Goal: Task Accomplishment & Management: Complete application form

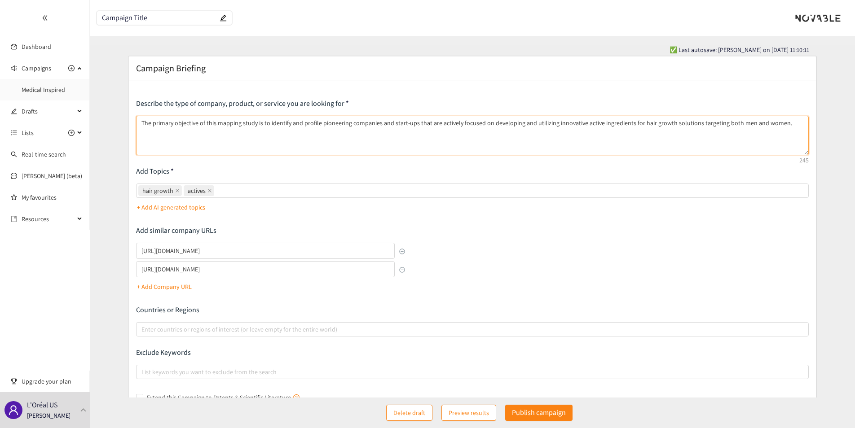
click at [787, 123] on textarea "The primary objective of this mapping study is to identify and profile pioneeri…" at bounding box center [472, 136] width 672 height 40
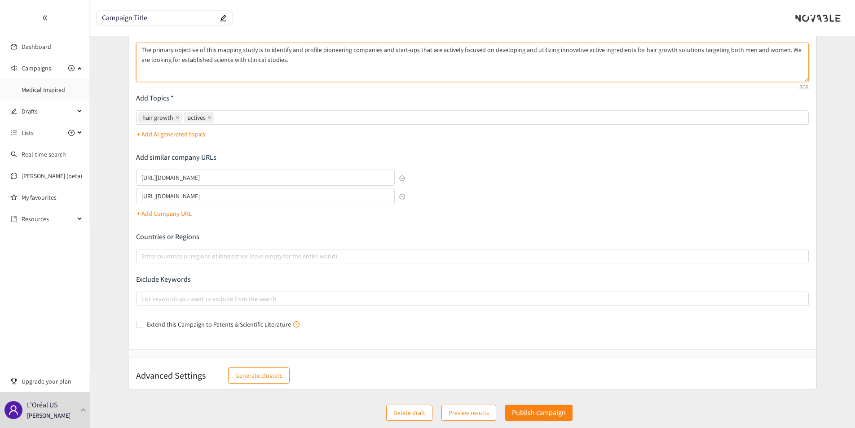
scroll to position [74, 0]
type textarea "The primary objective of this mapping study is to identify and profile pioneeri…"
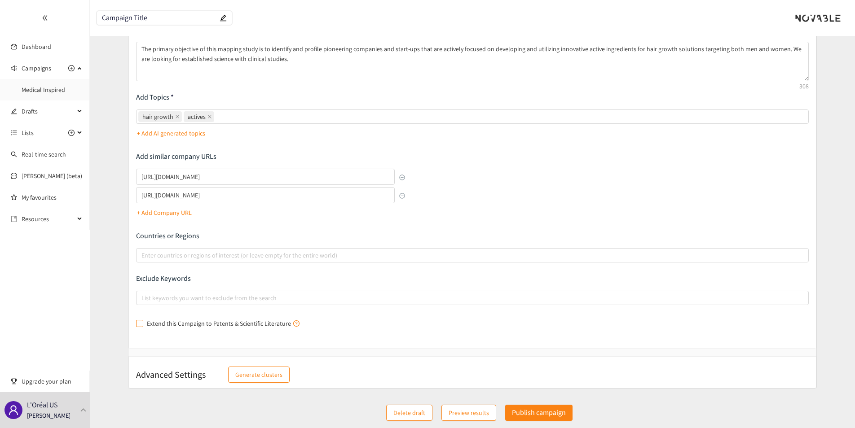
click at [138, 324] on input "Extend this Campaign to Patents & Scientific Literature" at bounding box center [139, 323] width 6 height 6
checkbox input "true"
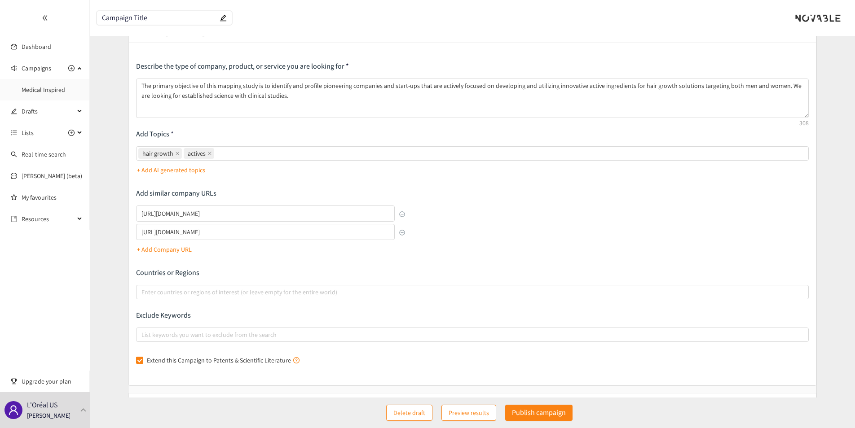
scroll to position [0, 0]
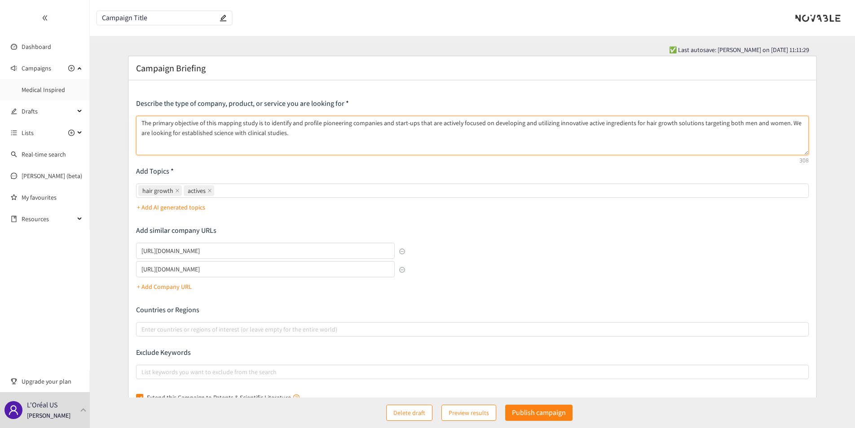
click at [290, 135] on textarea "The primary objective of this mapping study is to identify and profile pioneeri…" at bounding box center [472, 136] width 672 height 40
paste textarea "o Emphasis should be placed on pioneering companies and start-ups. This include…"
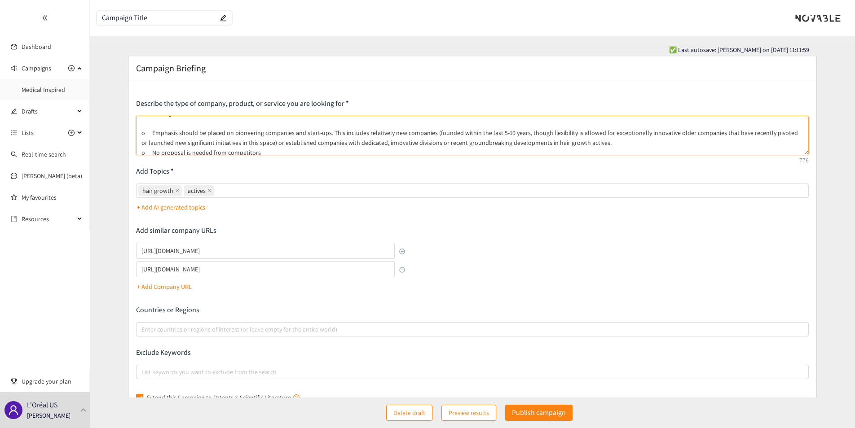
scroll to position [34, 0]
click at [264, 144] on textarea "The primary objective of this mapping study is to identify and profile pioneeri…" at bounding box center [472, 136] width 672 height 40
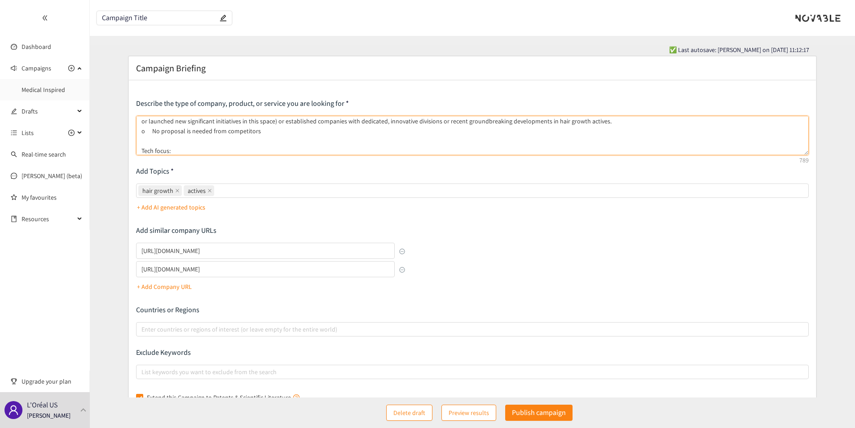
paste textarea "o Companies must primarily focus on active ingredients for hair growth. This in…"
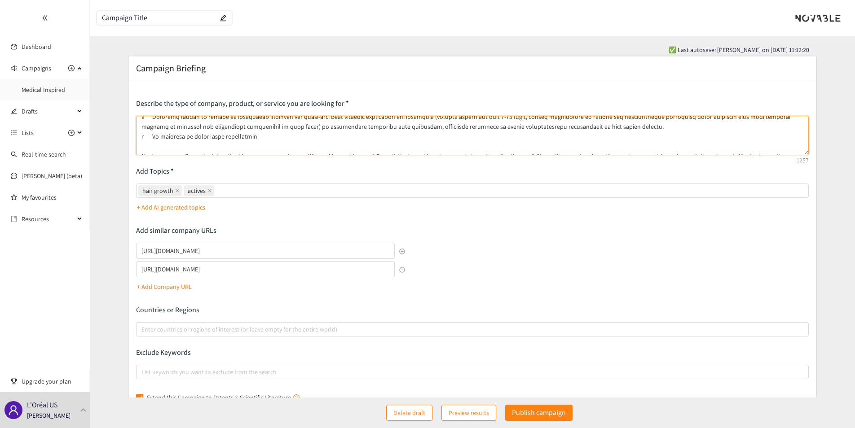
scroll to position [81, 0]
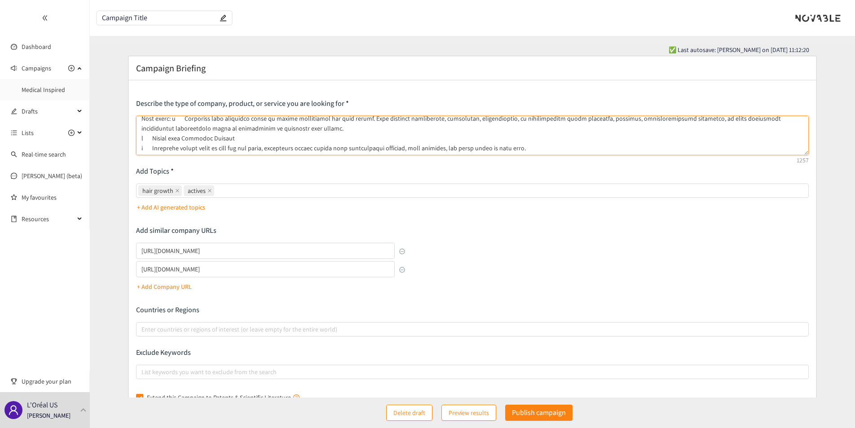
type textarea "The primary objective of this mapping study is to identify and profile pioneeri…"
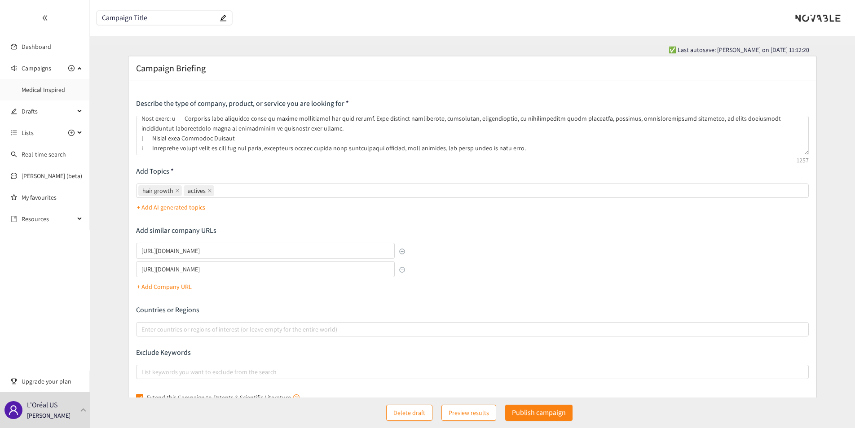
click at [531, 253] on div "Describe the type of company, product, or service you are looking for Add Topic…" at bounding box center [472, 252] width 672 height 306
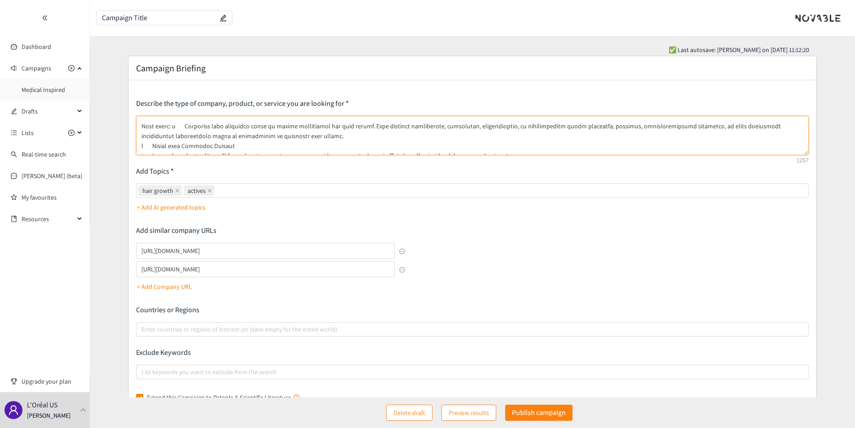
scroll to position [83, 0]
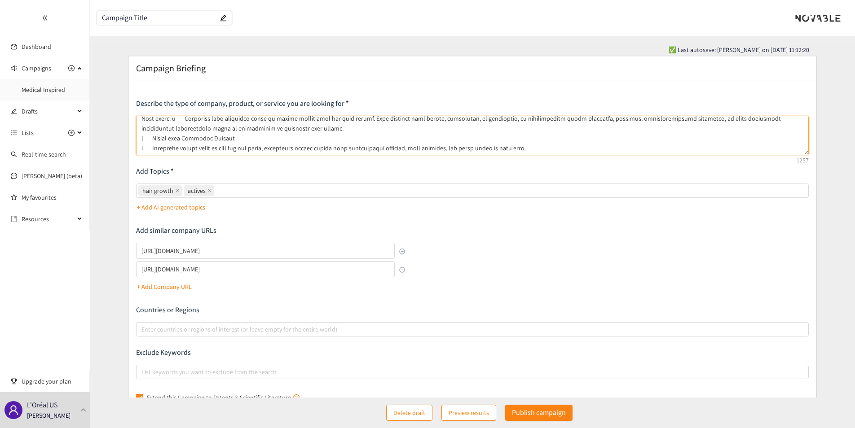
click at [807, 154] on textarea at bounding box center [472, 136] width 672 height 40
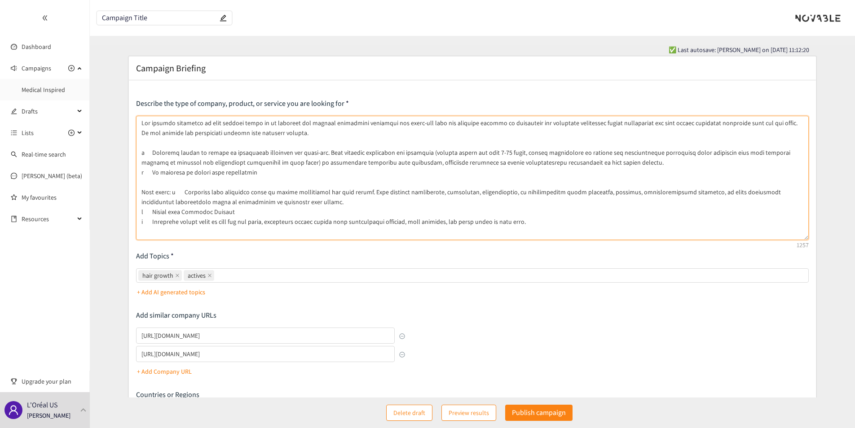
scroll to position [0, 0]
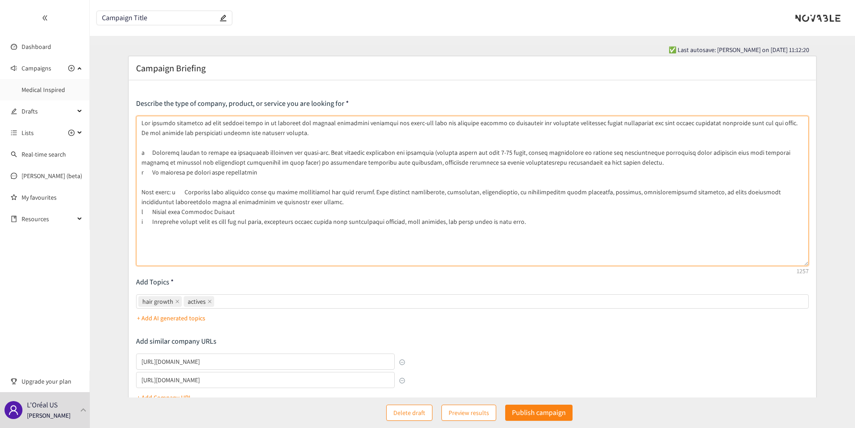
drag, startPoint x: 807, startPoint y: 154, endPoint x: 834, endPoint y: 264, distance: 114.1
click at [834, 264] on form "Campaign Briefing Describe the type of company, product, or service you are loo…" at bounding box center [472, 315] width 765 height 518
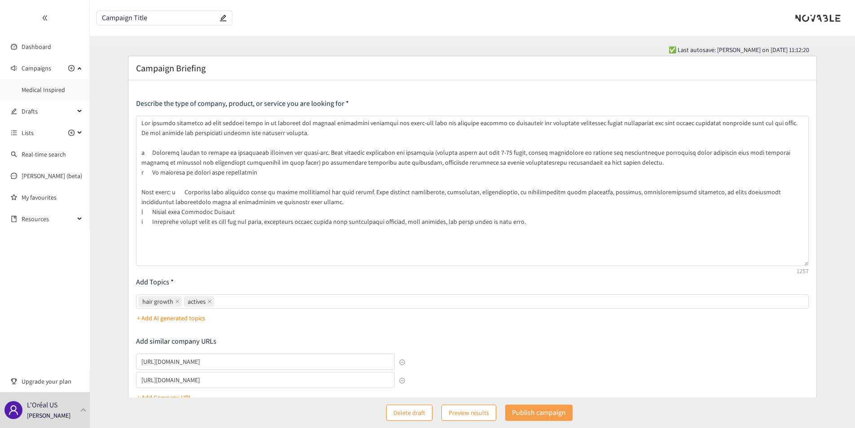
click at [531, 412] on p "Publish campaign" at bounding box center [539, 412] width 54 height 11
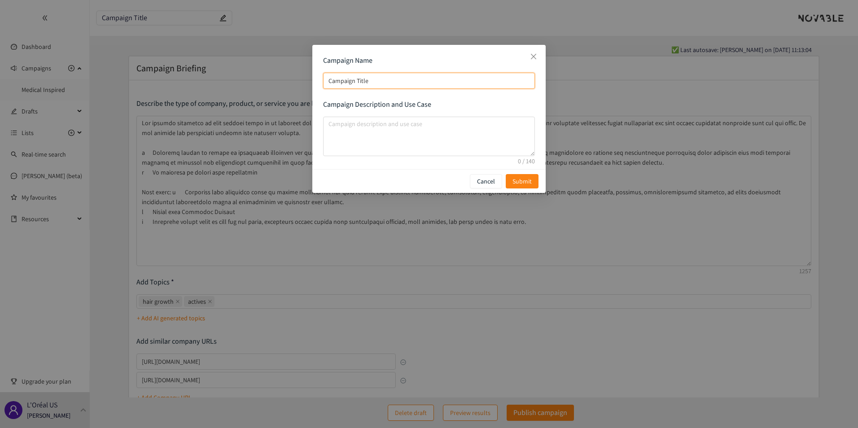
click at [369, 79] on input "Campaign Title" at bounding box center [429, 81] width 212 height 16
drag, startPoint x: 386, startPoint y: 82, endPoint x: 290, endPoint y: 75, distance: 95.4
click at [290, 75] on div "Campaign Name Campaign Title Campaign Description and Use Case Cancel Submit" at bounding box center [429, 214] width 858 height 428
paste input "Hair Growth Actives"
type input "Hair Growth Actives"
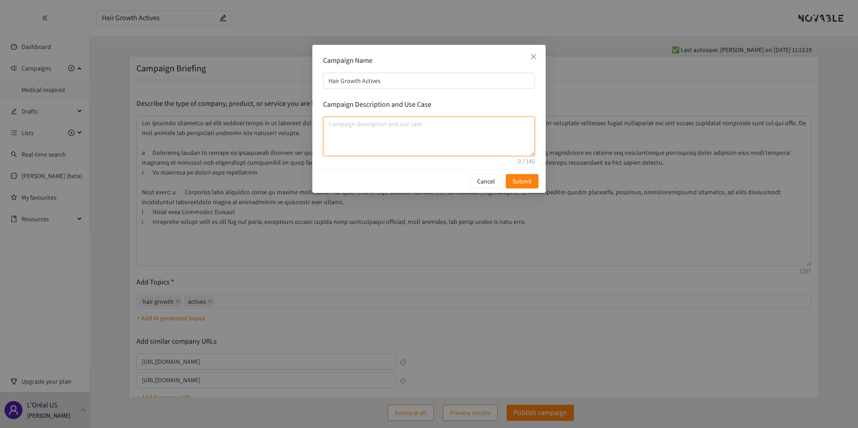
click at [354, 125] on textarea "campaign description and use case" at bounding box center [429, 137] width 212 height 40
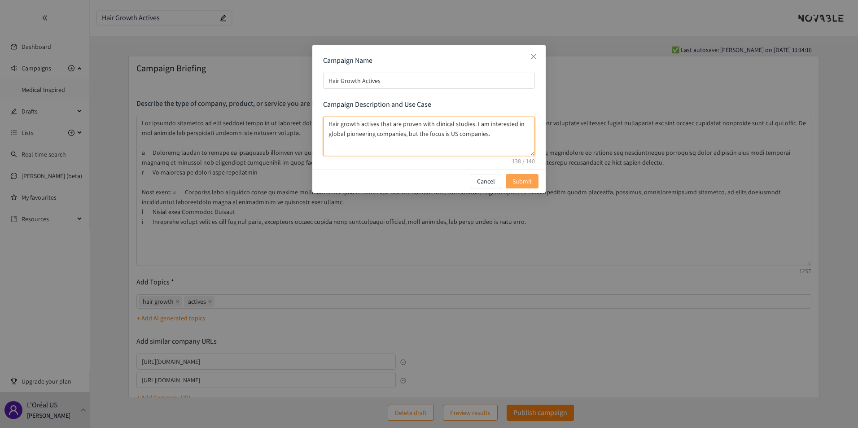
type textarea "Hair growth actives that are proven with clinical studies. I am interested in g…"
click at [526, 182] on span "Submit" at bounding box center [522, 181] width 19 height 10
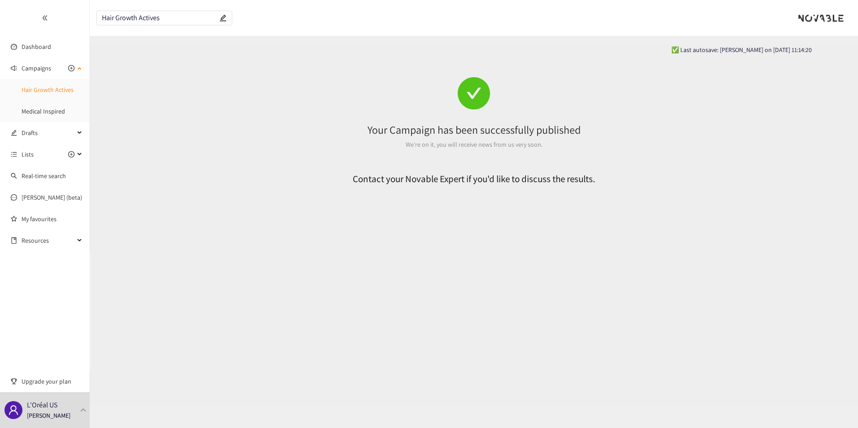
click at [49, 90] on link "Hair Growth Actives" at bounding box center [48, 90] width 52 height 8
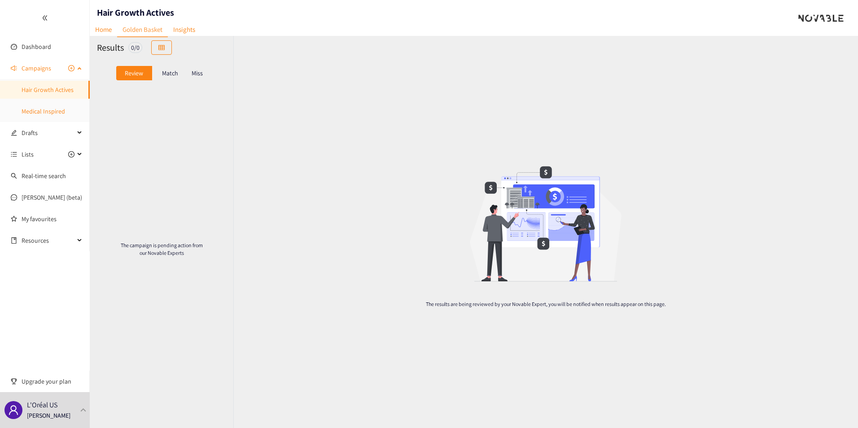
click at [37, 113] on link "Medical Inspired" at bounding box center [44, 111] width 44 height 8
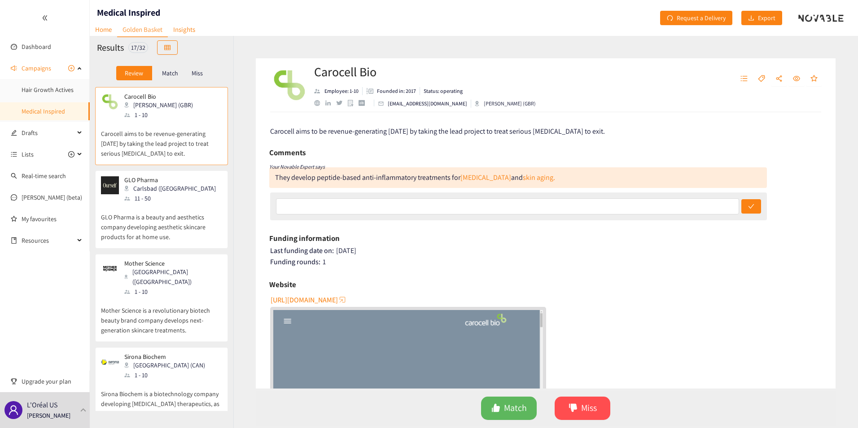
click at [177, 75] on p "Match" at bounding box center [170, 73] width 16 height 7
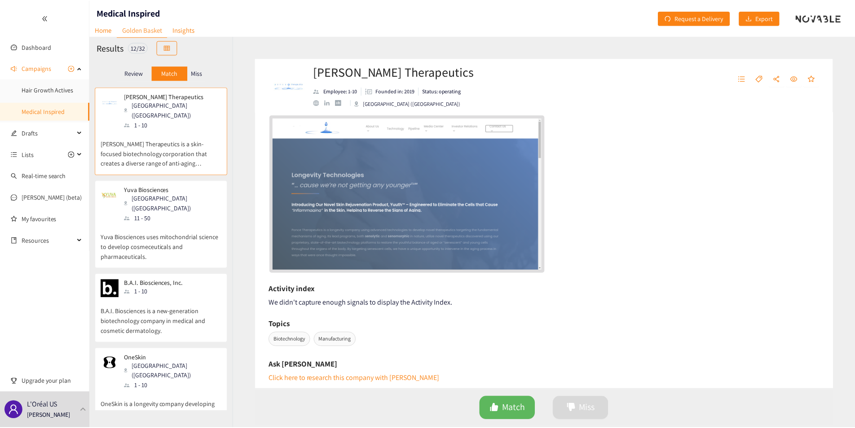
scroll to position [269, 0]
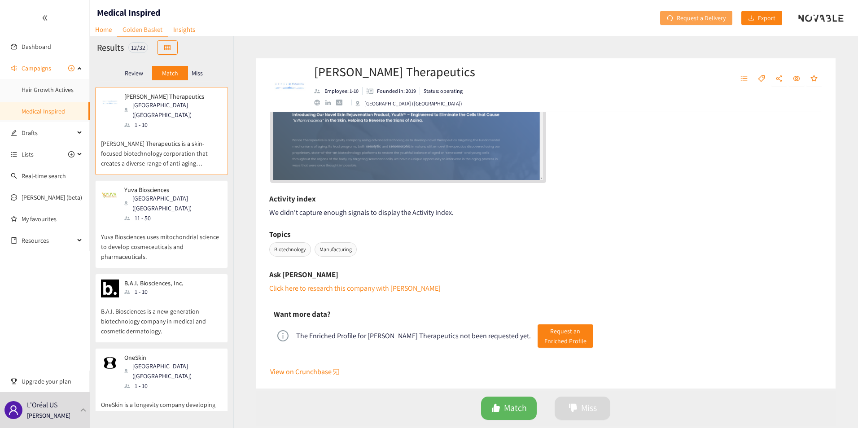
click at [707, 20] on span "Request a Delivery" at bounding box center [701, 18] width 49 height 10
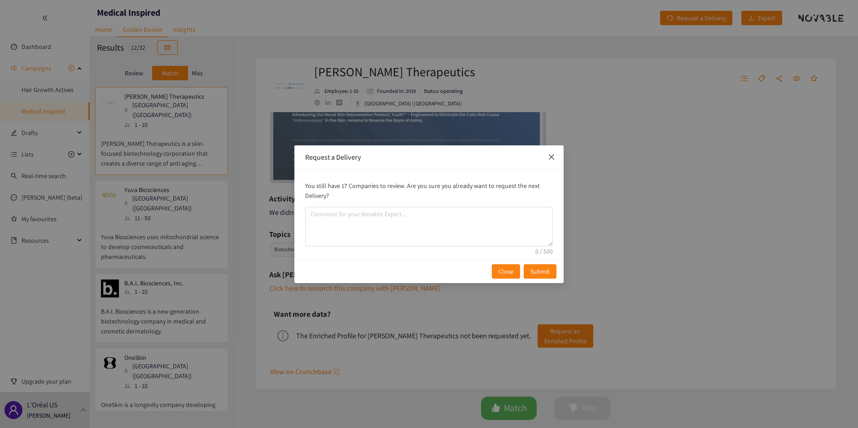
click at [551, 158] on icon "close" at bounding box center [551, 156] width 5 height 5
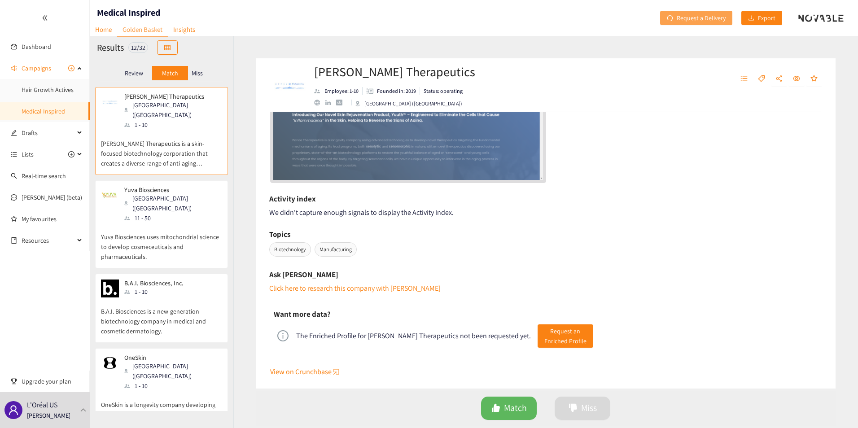
click at [698, 18] on span "Request a Delivery" at bounding box center [701, 18] width 49 height 10
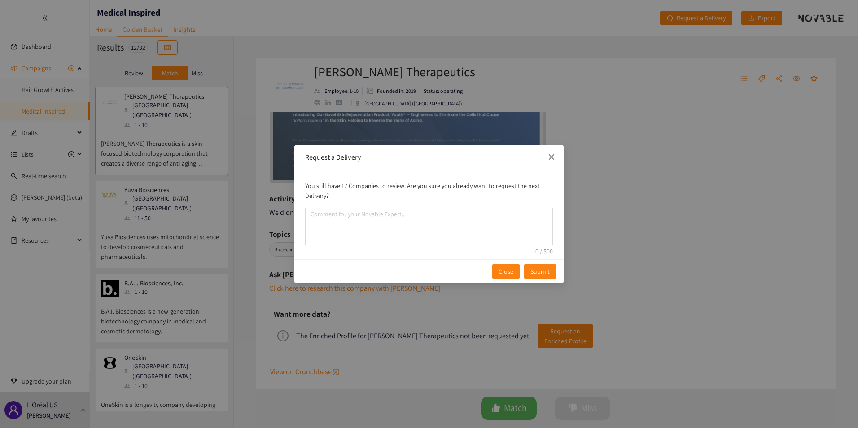
click at [552, 159] on icon "close" at bounding box center [551, 157] width 7 height 7
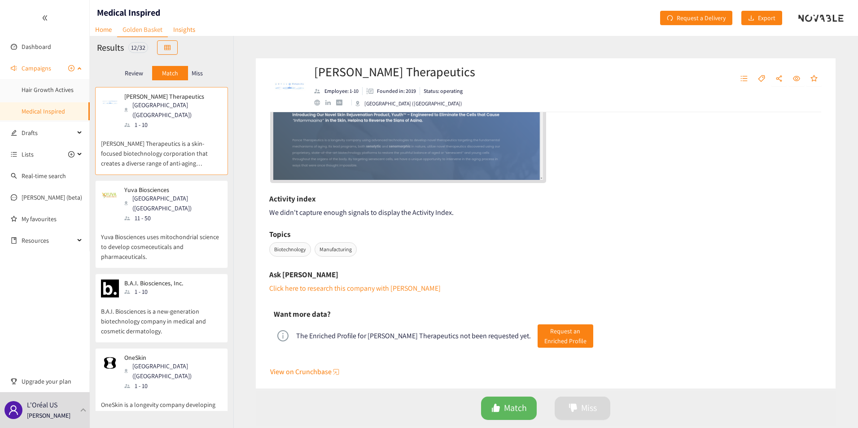
click at [37, 70] on span "Campaigns" at bounding box center [37, 68] width 30 height 18
click at [37, 69] on span "Campaigns" at bounding box center [37, 68] width 30 height 18
click at [26, 45] on link "Dashboard" at bounding box center [37, 47] width 30 height 8
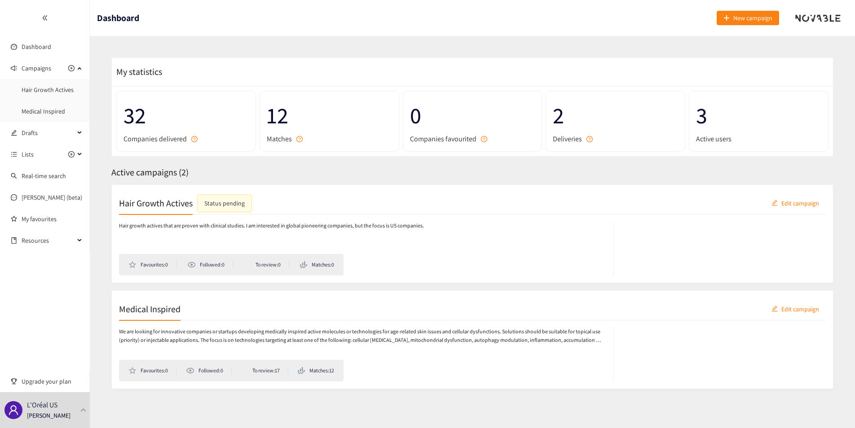
scroll to position [0, 0]
click at [84, 408] on div at bounding box center [83, 410] width 8 height 4
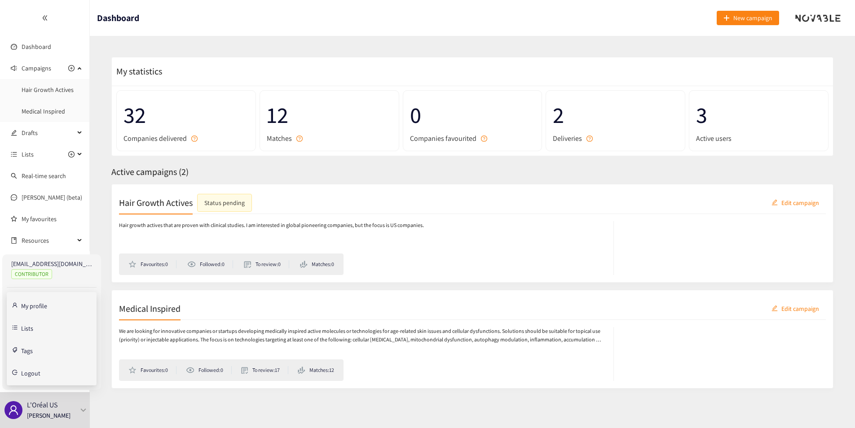
click at [100, 235] on section "My statistics 32 Companies delivered 12 Matches 0 Companies favourited 2 Delive…" at bounding box center [472, 231] width 765 height 393
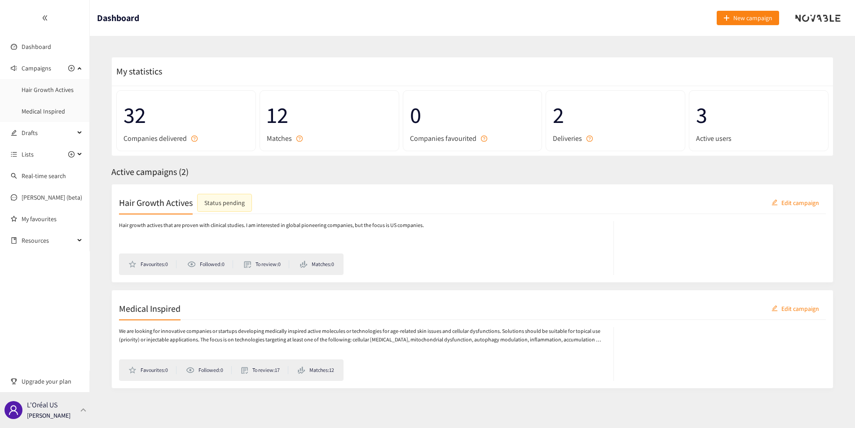
drag, startPoint x: 79, startPoint y: 410, endPoint x: 81, endPoint y: 399, distance: 10.9
click at [79, 409] on div at bounding box center [83, 410] width 8 height 4
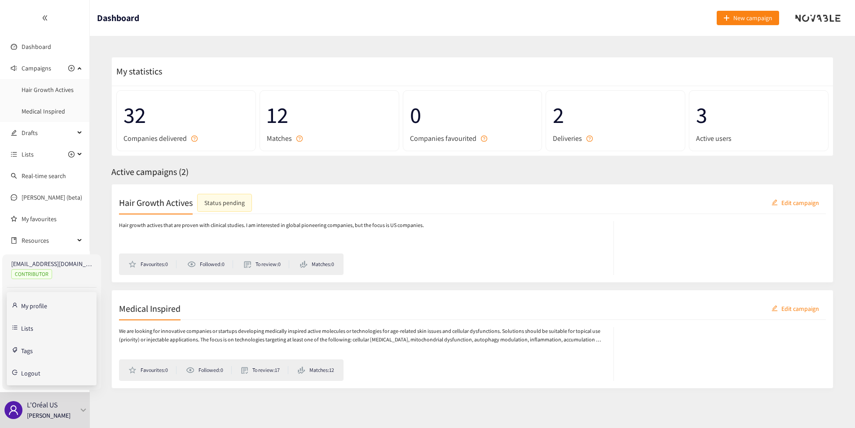
click at [43, 307] on link "My profile" at bounding box center [34, 305] width 26 height 8
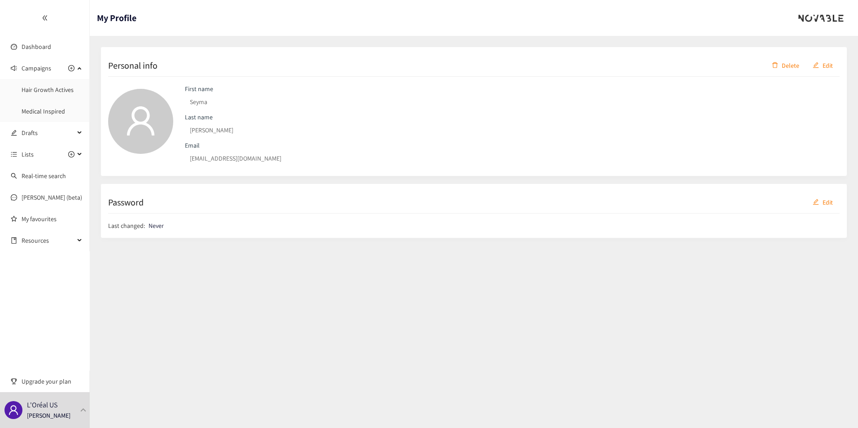
drag, startPoint x: 77, startPoint y: 339, endPoint x: 70, endPoint y: 316, distance: 24.2
click at [76, 339] on div "Dashboard Campaigns Hair Growth Actives Medical Inspired Drafts Lists Real-time…" at bounding box center [45, 214] width 90 height 428
click at [45, 46] on link "Dashboard" at bounding box center [37, 47] width 30 height 8
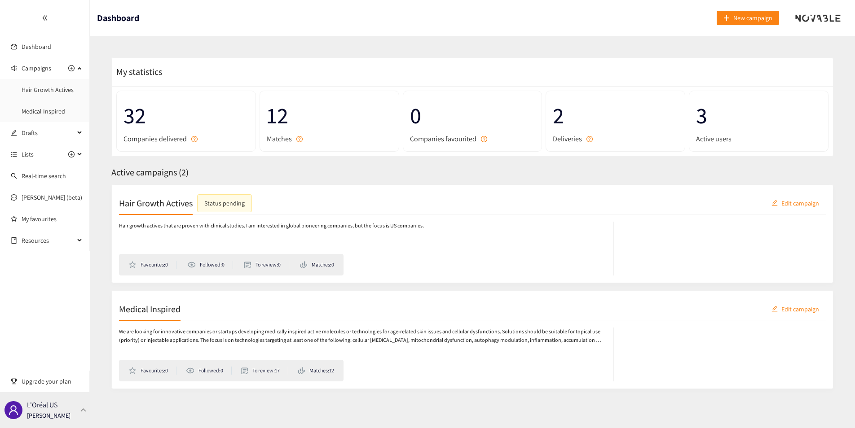
click at [67, 408] on div "L'Oréal US [PERSON_NAME]" at bounding box center [45, 410] width 90 height 36
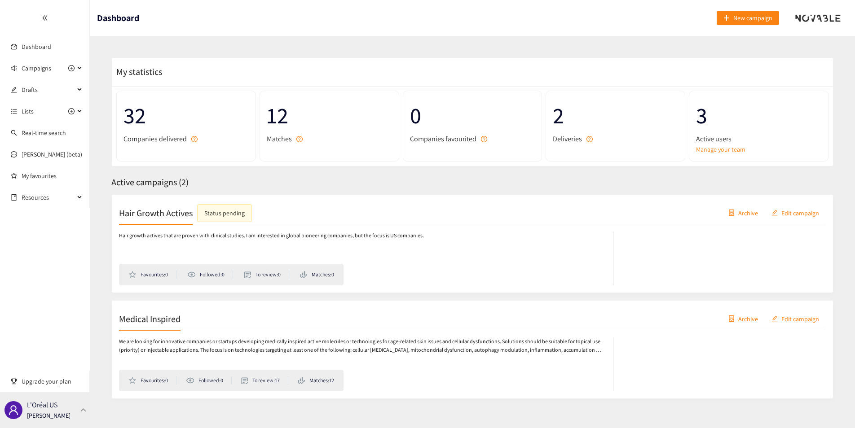
click at [83, 406] on div "L'Oréal US [PERSON_NAME]" at bounding box center [45, 410] width 90 height 36
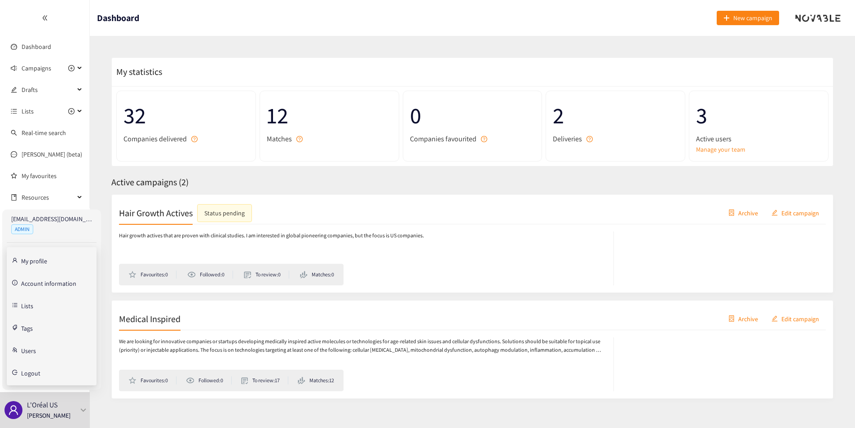
click at [65, 282] on link "Account information" at bounding box center [48, 283] width 55 height 8
